Goal: Task Accomplishment & Management: Use online tool/utility

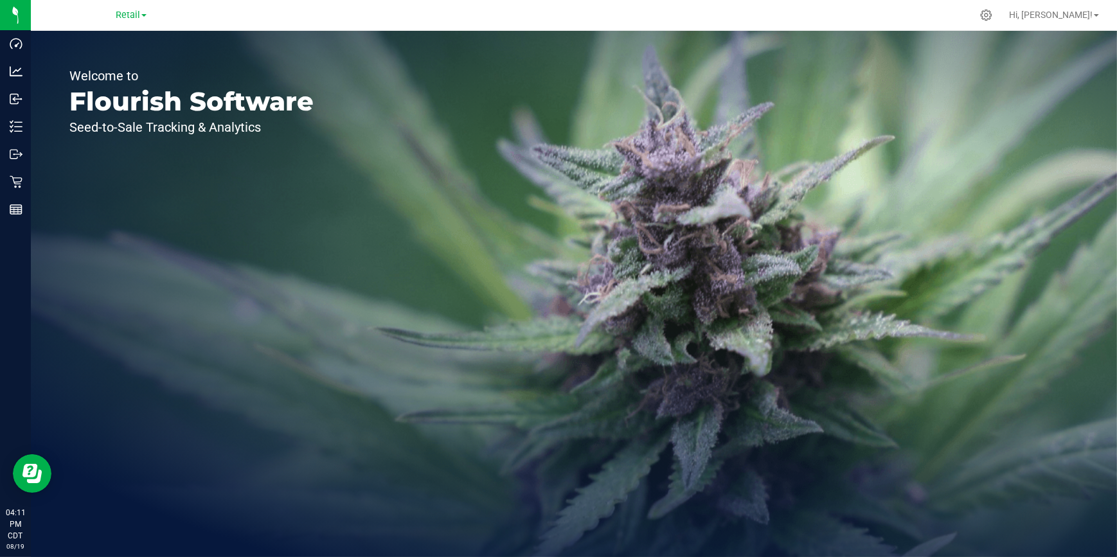
click at [127, 8] on div "Retail" at bounding box center [131, 14] width 31 height 15
click at [130, 13] on span "Retail" at bounding box center [128, 16] width 24 height 12
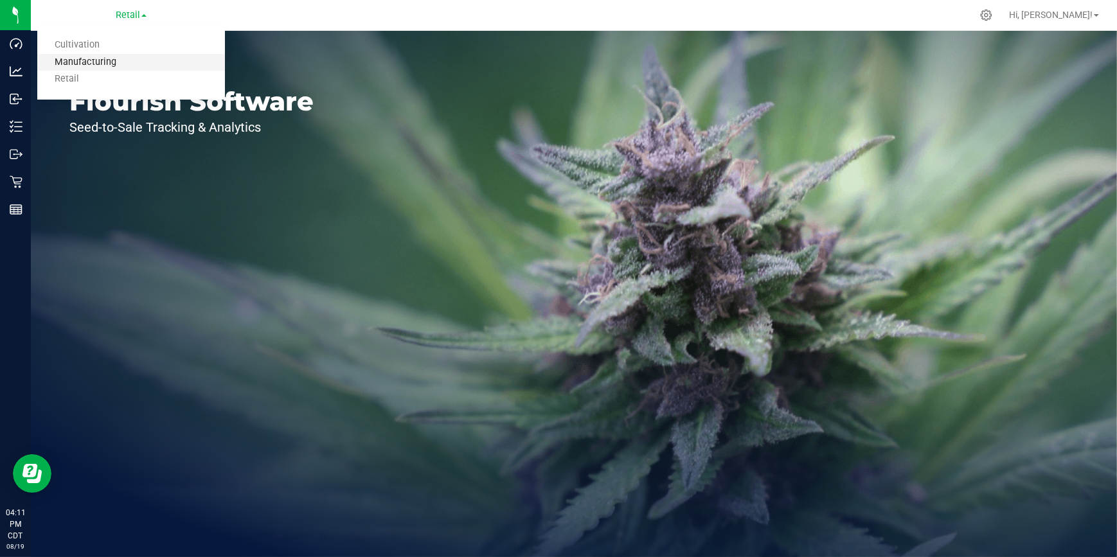
click at [110, 63] on link "Manufacturing" at bounding box center [131, 62] width 188 height 17
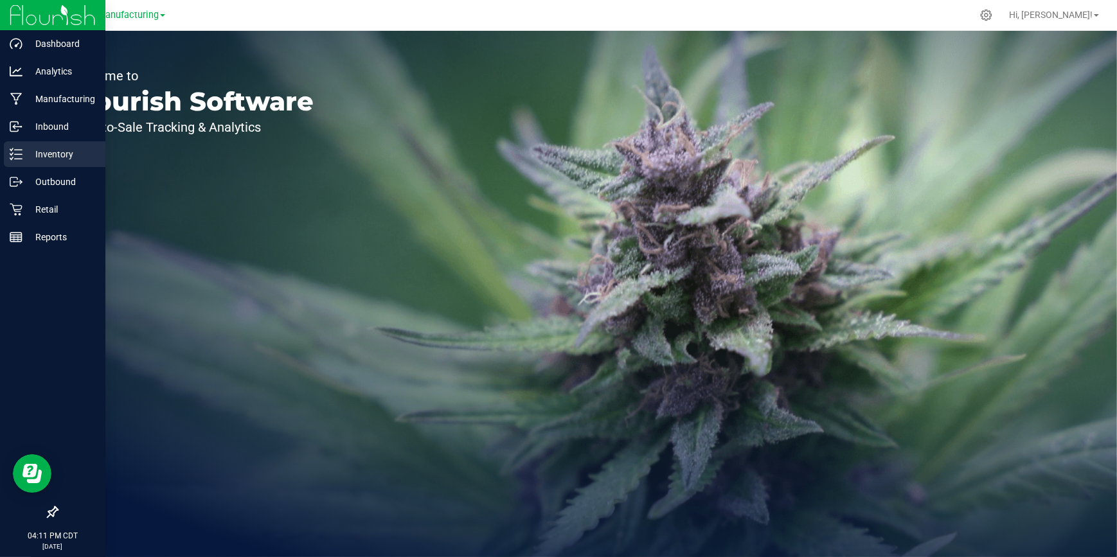
click at [34, 153] on p "Inventory" at bounding box center [60, 154] width 77 height 15
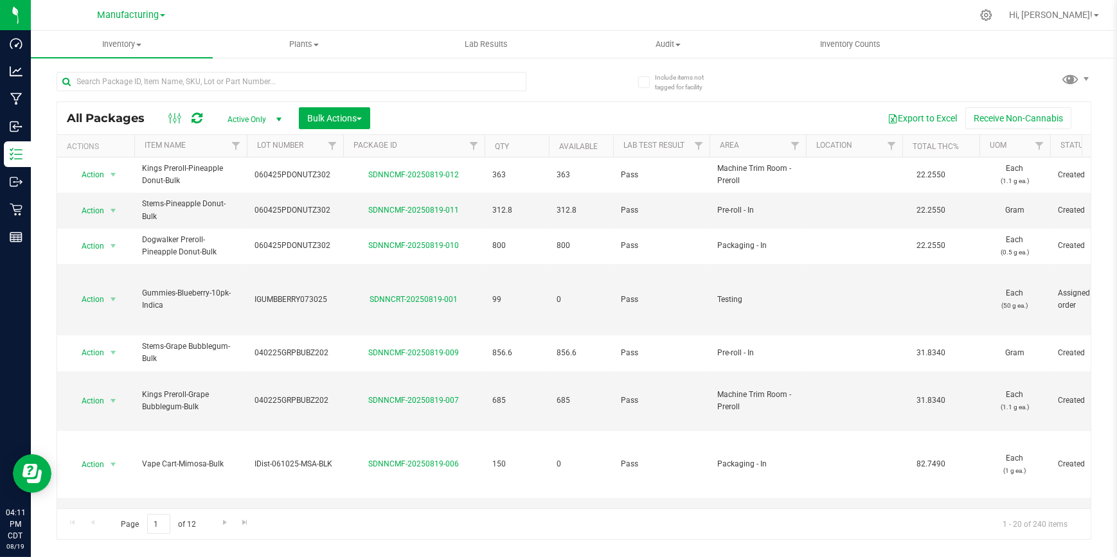
click at [263, 123] on span "Active Only" at bounding box center [252, 120] width 71 height 18
click at [226, 201] on li "All" at bounding box center [251, 197] width 69 height 19
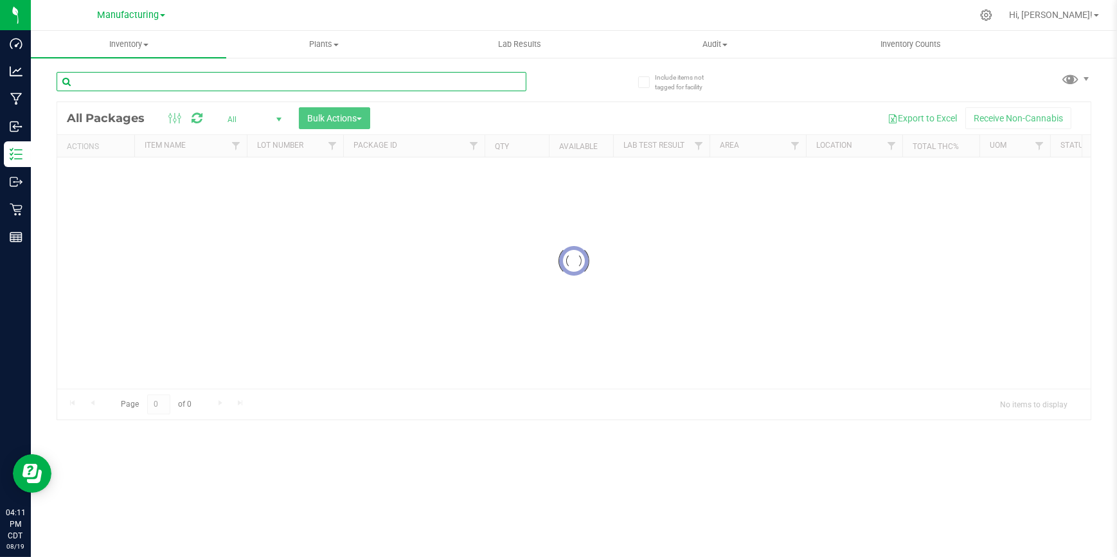
click at [181, 84] on input "text" at bounding box center [292, 81] width 470 height 19
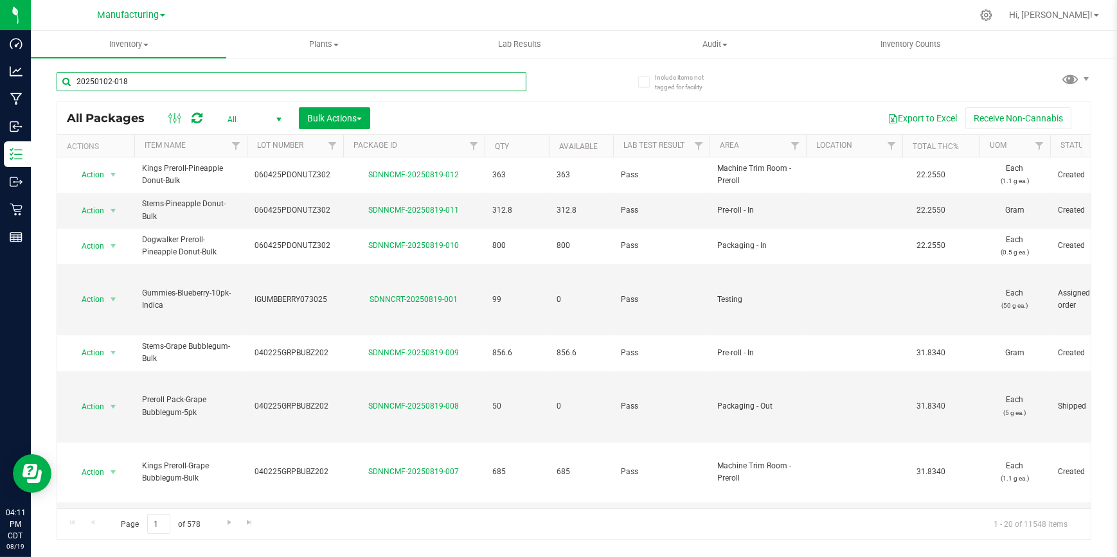
type input "20250102-018"
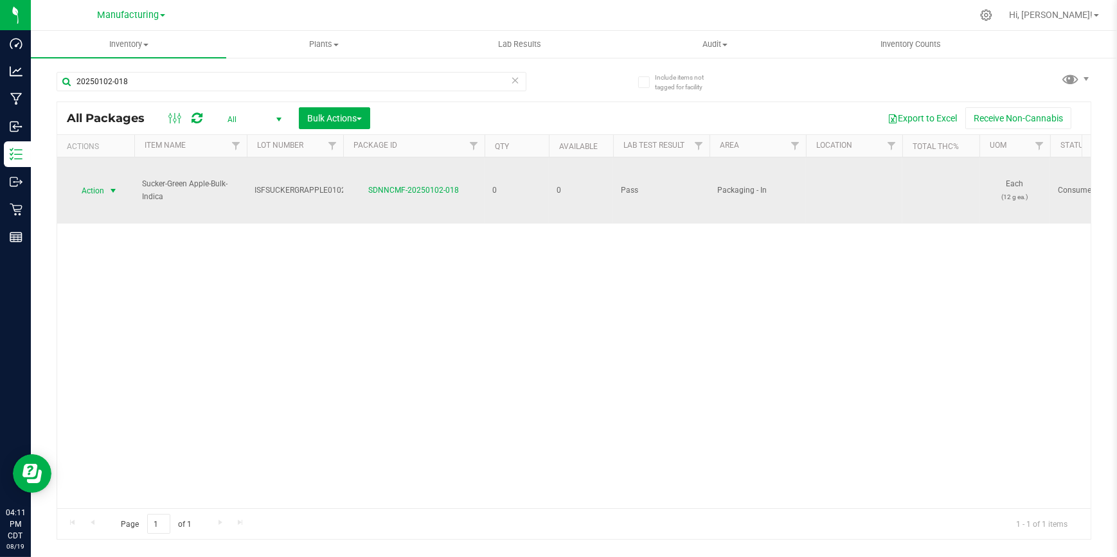
click at [107, 191] on span "select" at bounding box center [113, 191] width 16 height 18
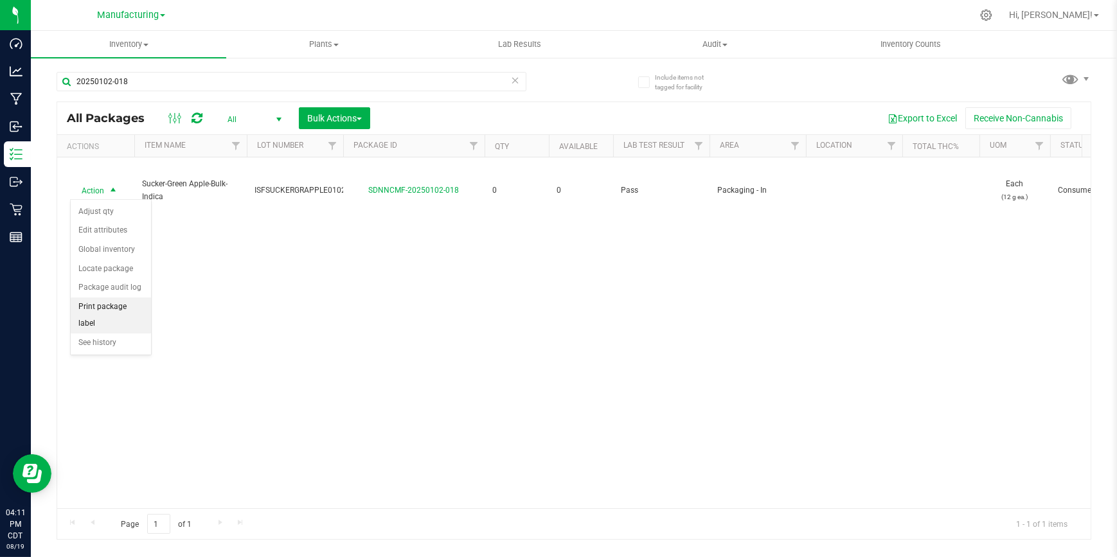
click at [118, 311] on li "Print package label" at bounding box center [111, 315] width 80 height 35
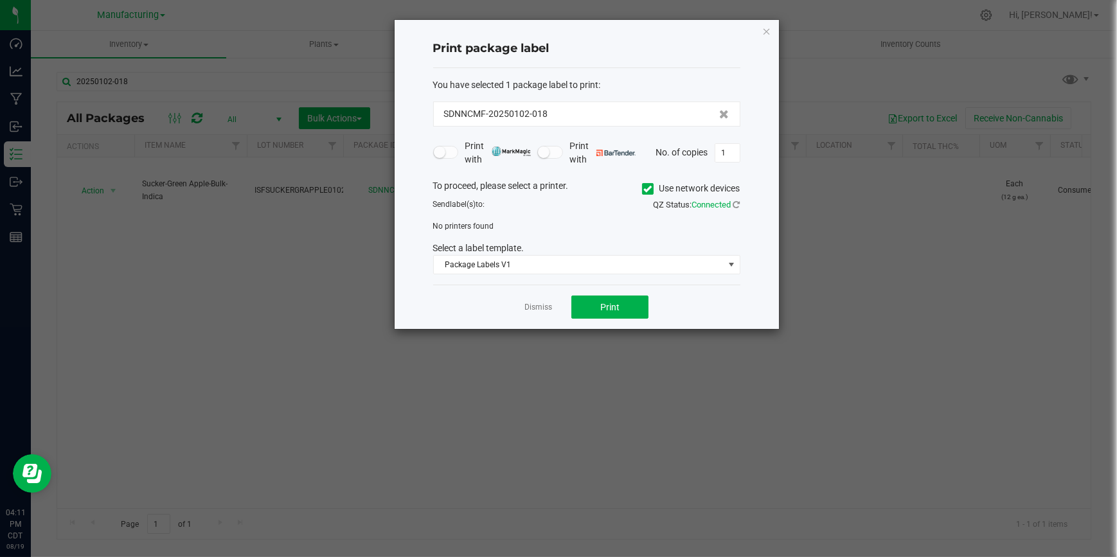
click at [707, 182] on label "Use network devices" at bounding box center [691, 188] width 98 height 13
click at [0, 0] on input "Use network devices" at bounding box center [0, 0] width 0 height 0
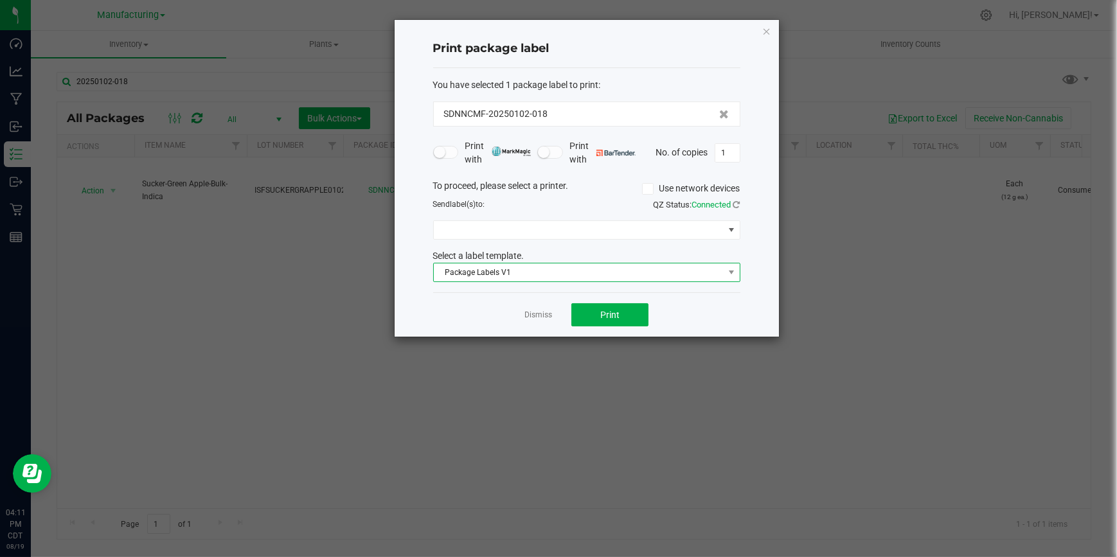
click at [623, 265] on span "Package Labels V1" at bounding box center [579, 272] width 290 height 18
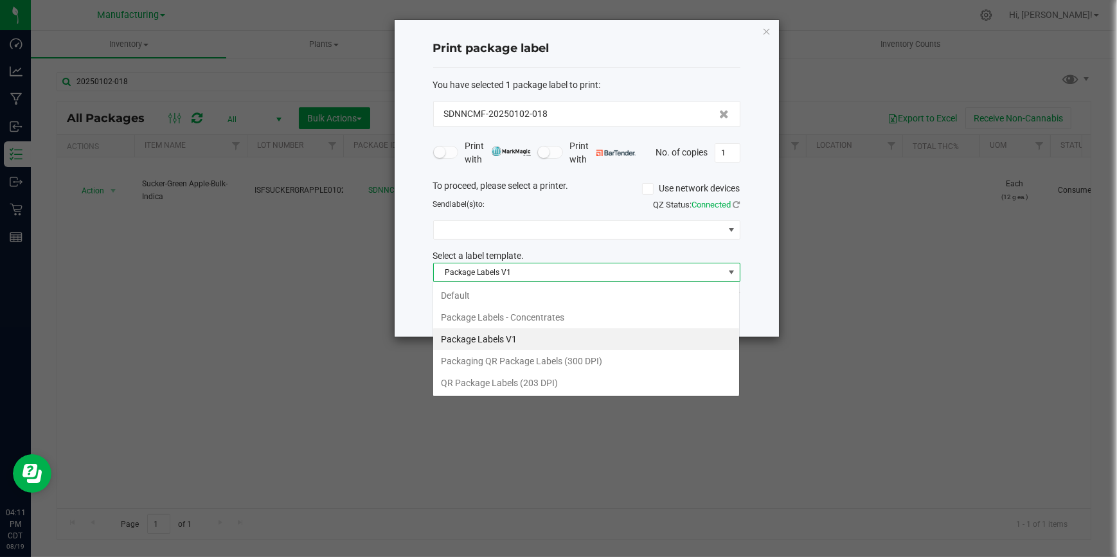
scroll to position [19, 307]
click at [623, 267] on span "Package Labels V1" at bounding box center [579, 272] width 290 height 18
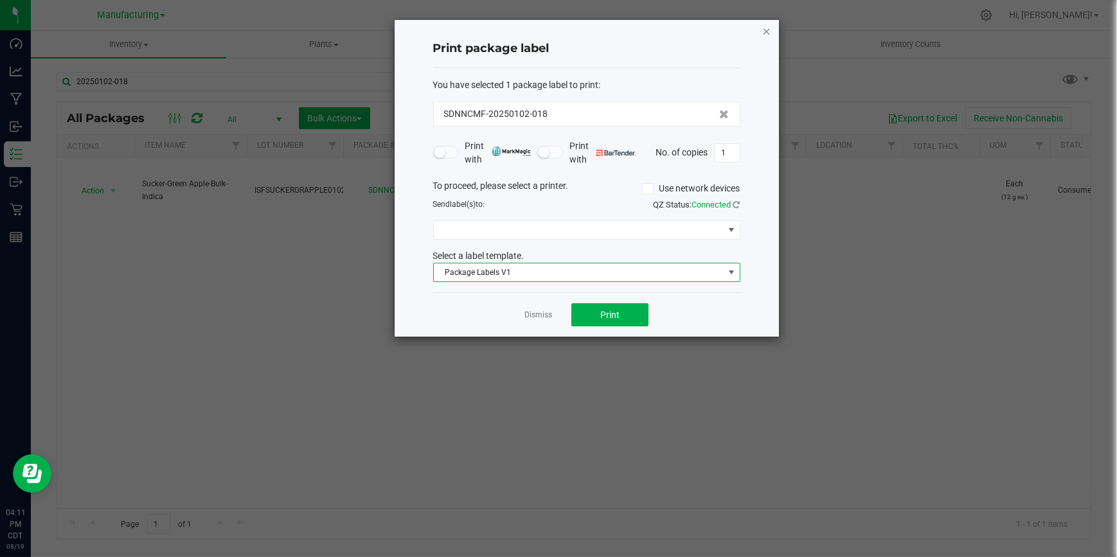
click at [765, 32] on icon "button" at bounding box center [766, 30] width 9 height 15
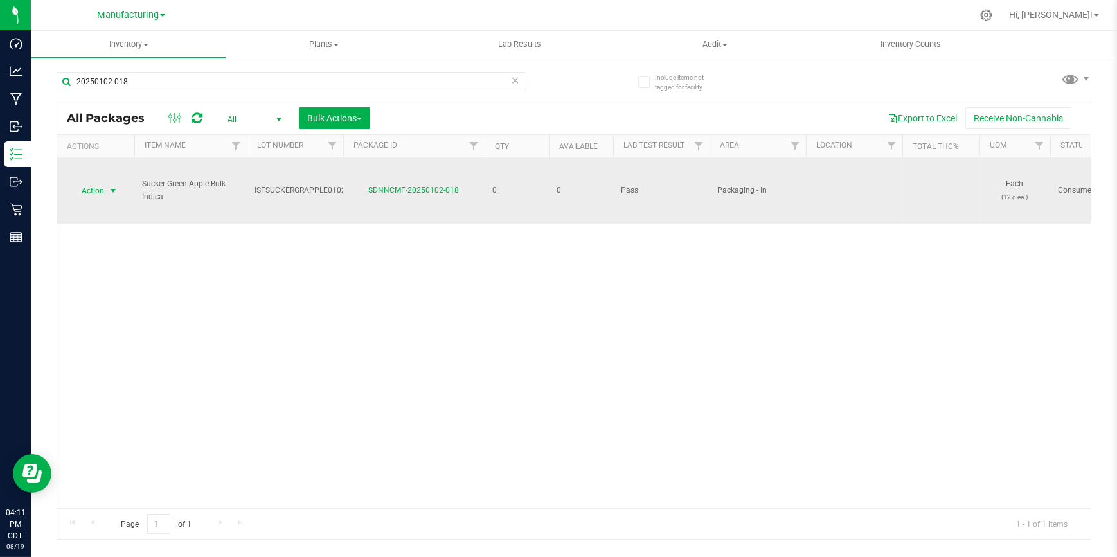
click at [103, 190] on span "Action" at bounding box center [87, 191] width 35 height 18
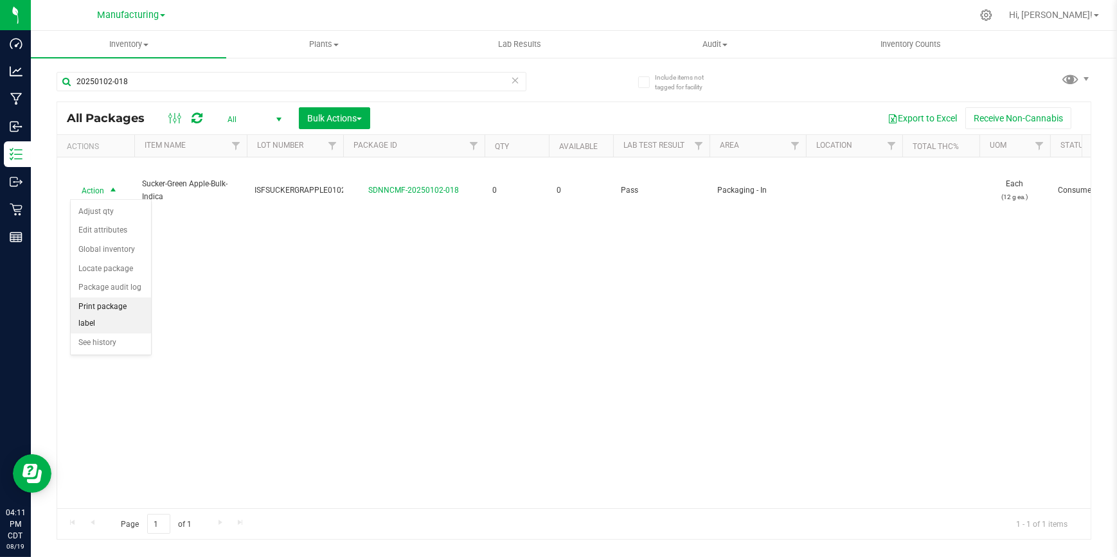
click at [99, 316] on li "Print package label" at bounding box center [111, 315] width 80 height 35
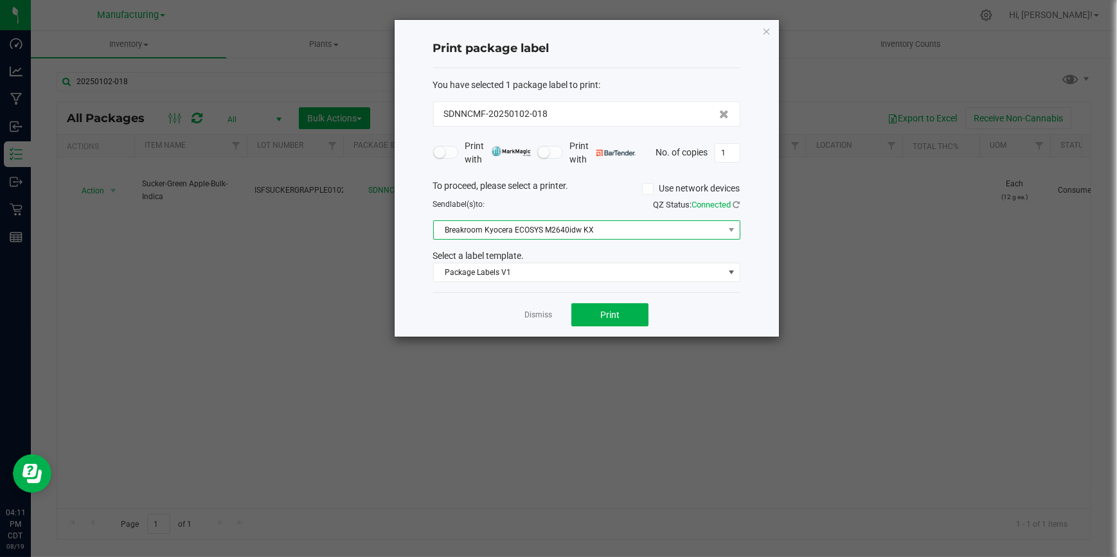
click at [636, 227] on span "Breakroom Kyocera ECOSYS M2640idw KX" at bounding box center [579, 230] width 290 height 18
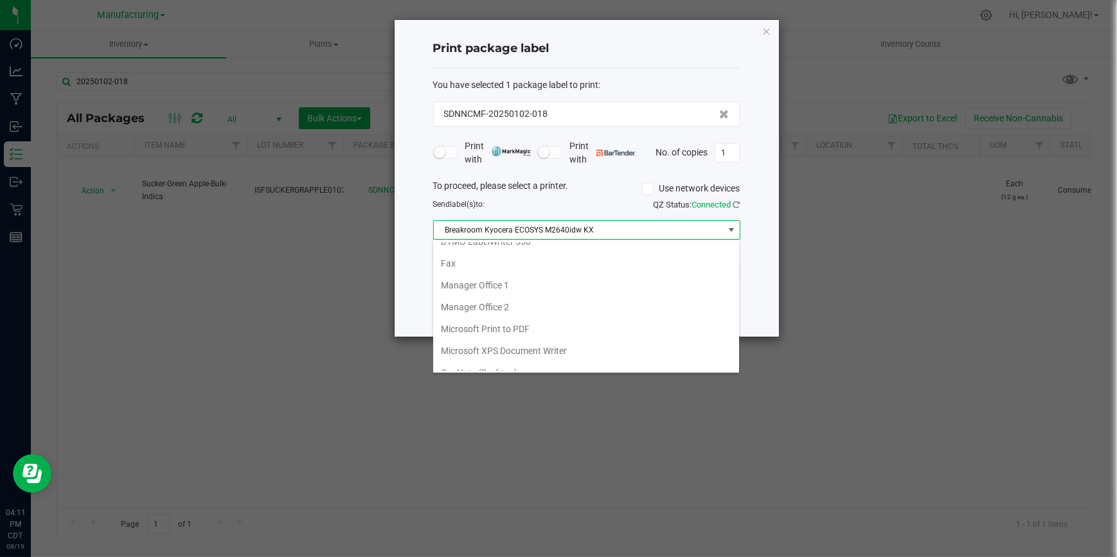
scroll to position [132, 0]
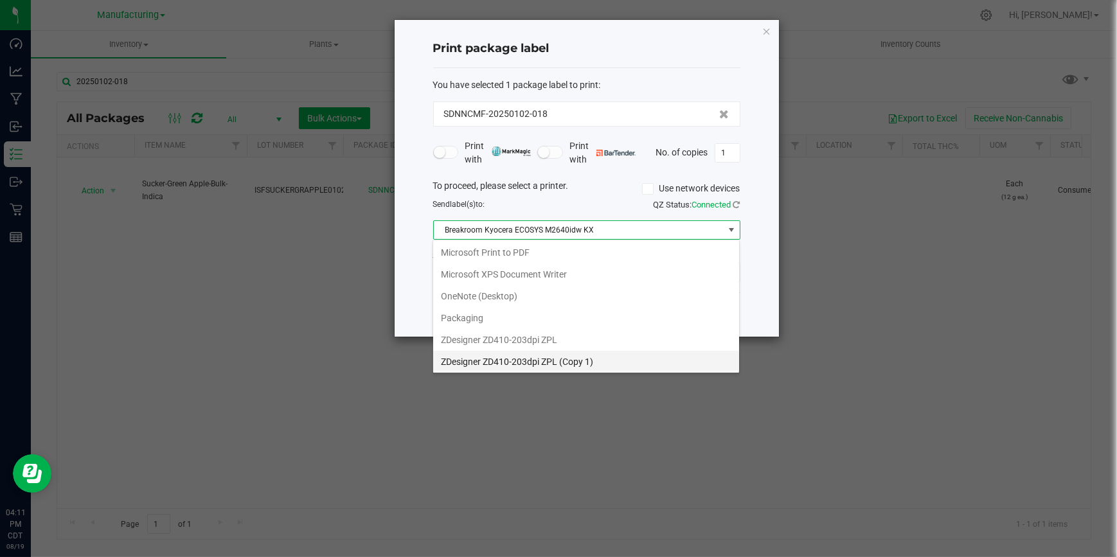
click at [564, 357] on 1\) "ZDesigner ZD410-203dpi ZPL (Copy 1)" at bounding box center [586, 362] width 306 height 22
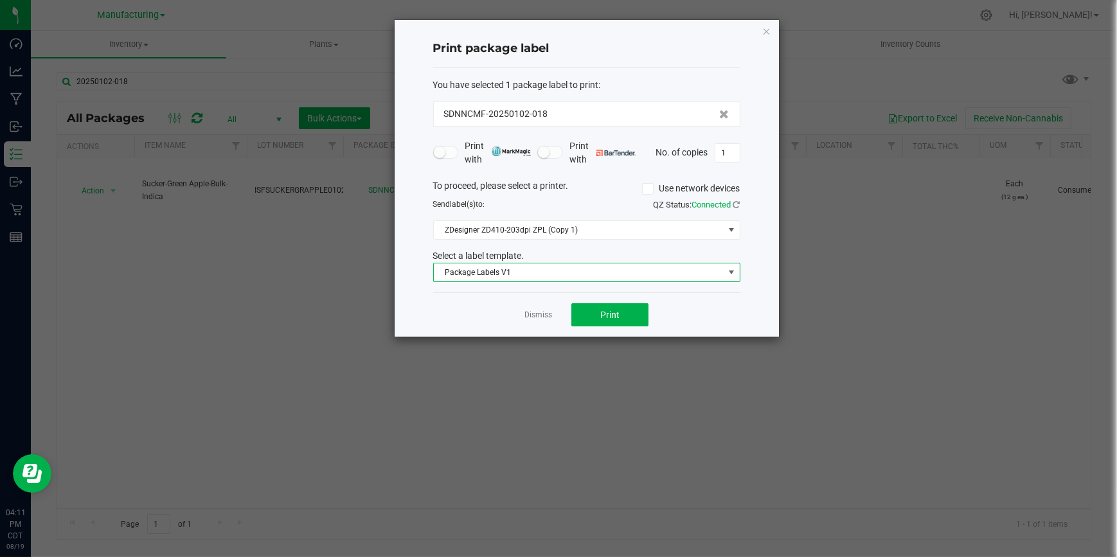
click at [583, 276] on span "Package Labels V1" at bounding box center [579, 272] width 290 height 18
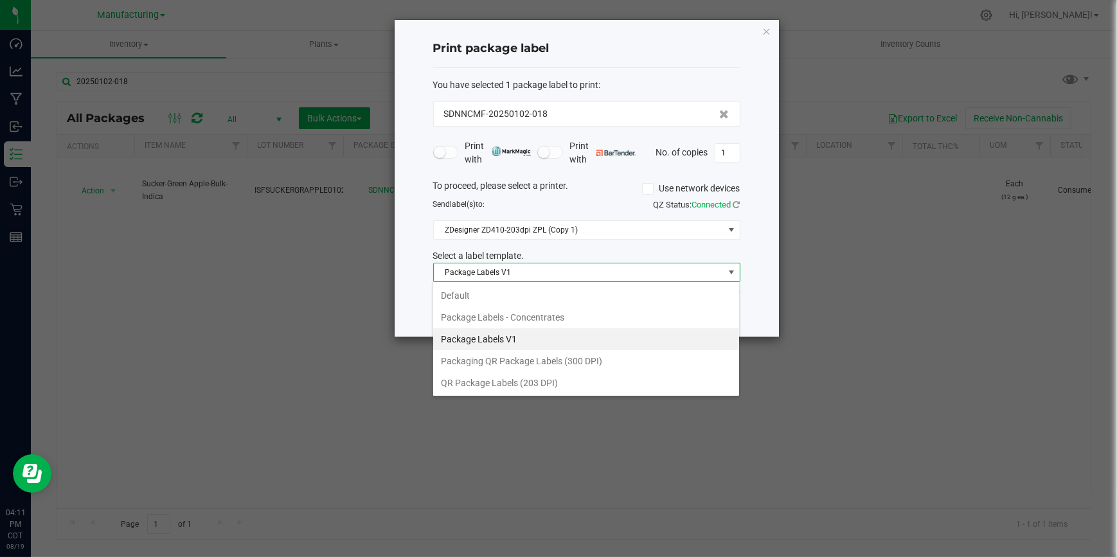
scroll to position [19, 307]
click at [583, 276] on span "Package Labels V1" at bounding box center [579, 272] width 290 height 18
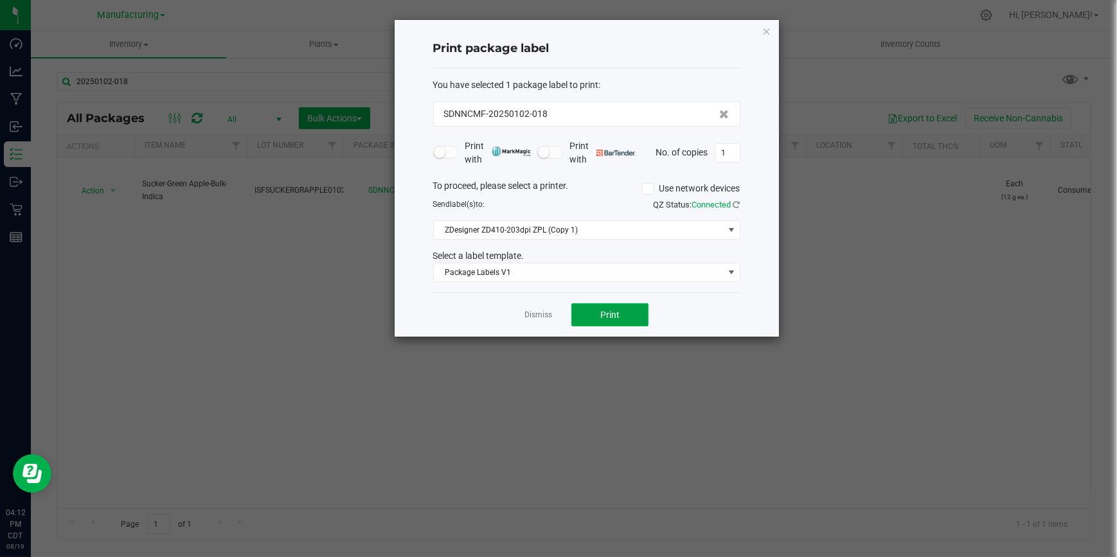
click at [598, 313] on button "Print" at bounding box center [609, 314] width 77 height 23
click at [764, 28] on icon "button" at bounding box center [766, 30] width 9 height 15
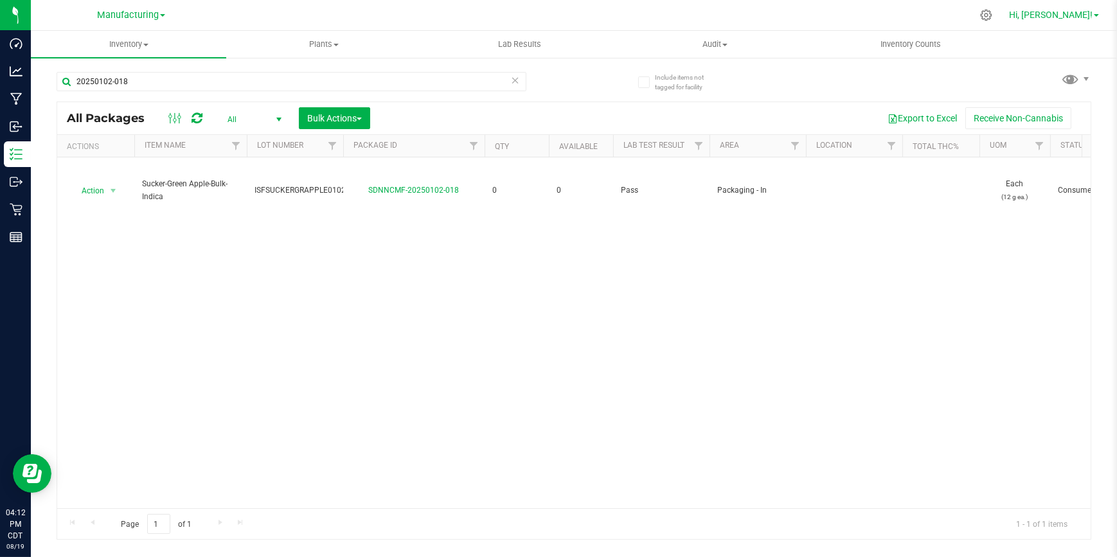
click at [1065, 15] on span "Hi, [PERSON_NAME]!" at bounding box center [1051, 15] width 84 height 10
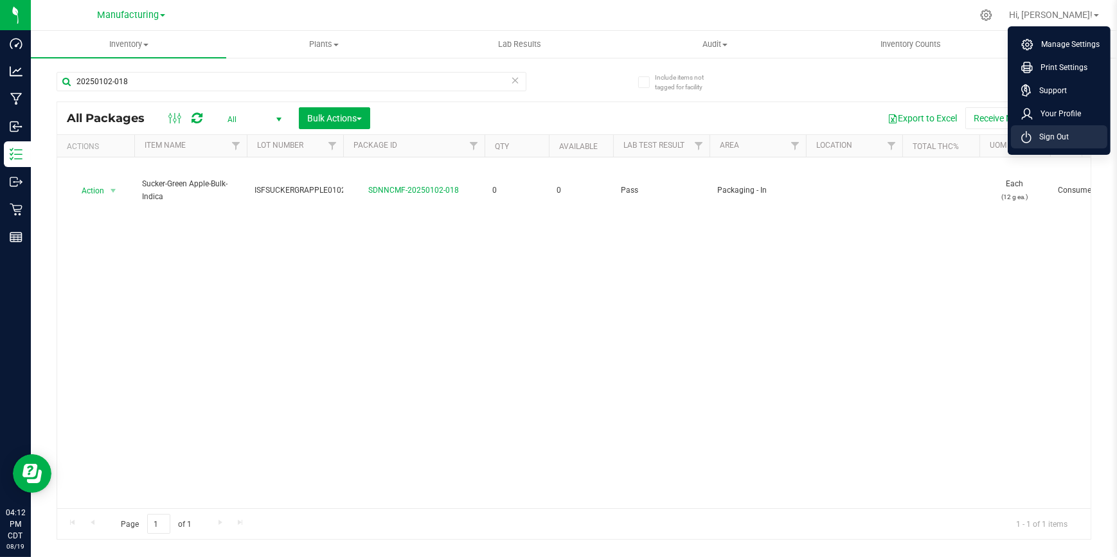
click at [1065, 134] on span "Sign Out" at bounding box center [1049, 136] width 37 height 13
